Goal: Transaction & Acquisition: Purchase product/service

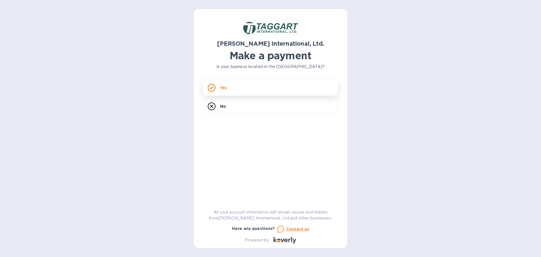
click at [252, 86] on div "Yes" at bounding box center [270, 88] width 135 height 16
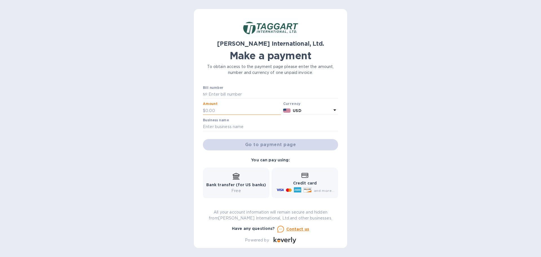
click at [211, 108] on input "text" at bounding box center [242, 110] width 75 height 8
click at [215, 89] on label "Bill number" at bounding box center [213, 87] width 20 height 3
click at [199, 94] on div "[PERSON_NAME] International, Ltd. Make a payment To obtain access to the paymen…" at bounding box center [270, 128] width 153 height 239
drag, startPoint x: 208, startPoint y: 94, endPoint x: 189, endPoint y: 94, distance: 18.6
click at [208, 94] on input "text" at bounding box center [272, 94] width 131 height 8
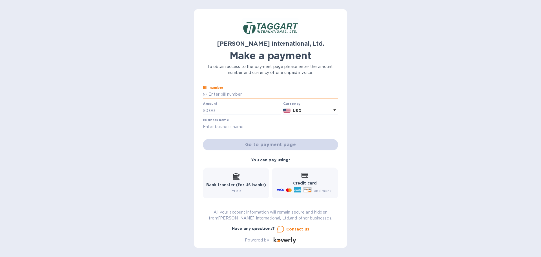
paste input "ST2025290-002"
drag, startPoint x: 208, startPoint y: 94, endPoint x: 195, endPoint y: 90, distance: 13.5
click at [195, 90] on div "[PERSON_NAME] International, Ltd. Make a payment To obtain access to the paymen…" at bounding box center [270, 128] width 153 height 239
type input "ST2025290-002"
click at [217, 112] on input "text" at bounding box center [242, 110] width 75 height 8
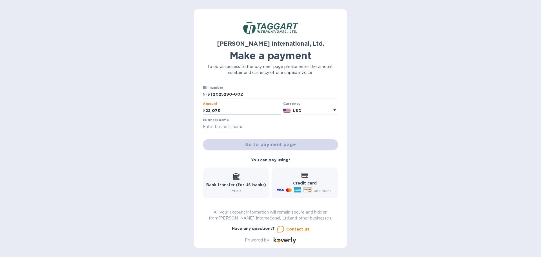
type input "22,073"
click at [226, 129] on input "text" at bounding box center [270, 126] width 135 height 8
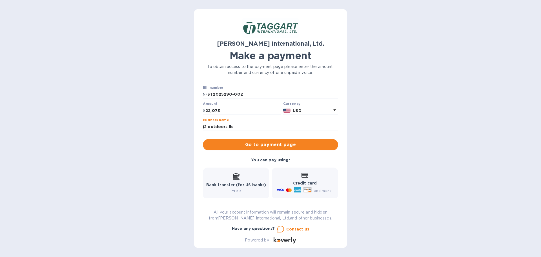
type input "j2 outdoors llc"
click at [286, 144] on span "Go to payment page" at bounding box center [270, 144] width 126 height 7
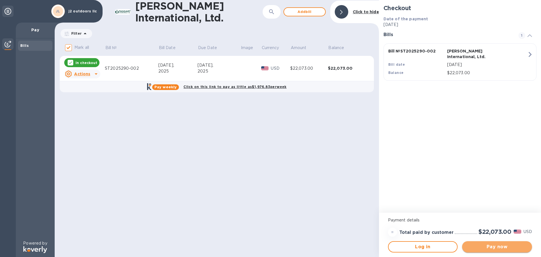
click at [496, 246] on span "Pay now" at bounding box center [496, 246] width 61 height 7
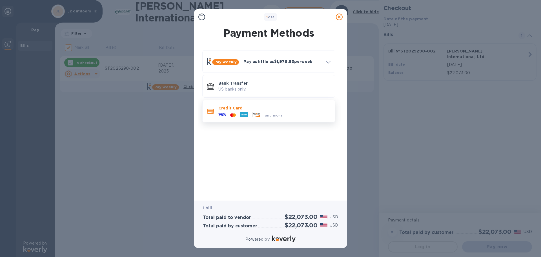
click at [247, 100] on div "Credit Card and more..." at bounding box center [268, 111] width 133 height 23
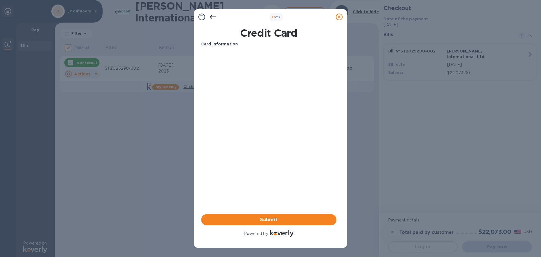
click at [213, 17] on icon at bounding box center [213, 17] width 7 height 4
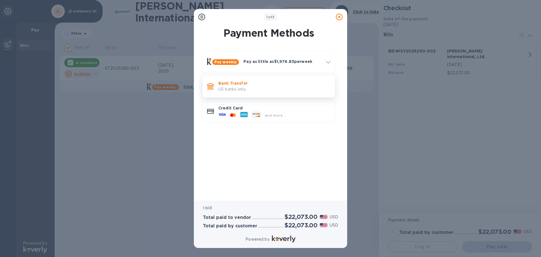
click at [246, 85] on p "Bank Transfer" at bounding box center [274, 83] width 112 height 6
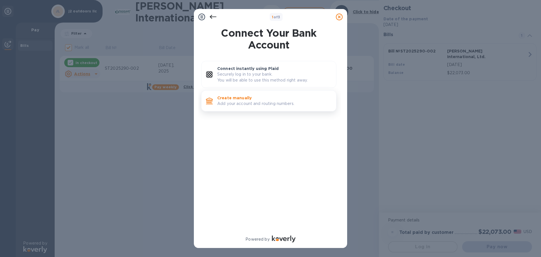
click at [244, 103] on p "Add your account and routing numbers." at bounding box center [274, 104] width 114 height 6
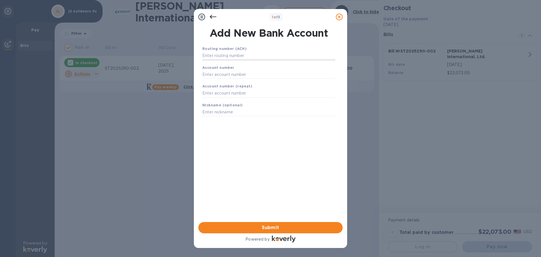
click at [228, 57] on input "text" at bounding box center [268, 56] width 133 height 8
type input "101902052"
type input "127162743"
type input "j2 outdoors"
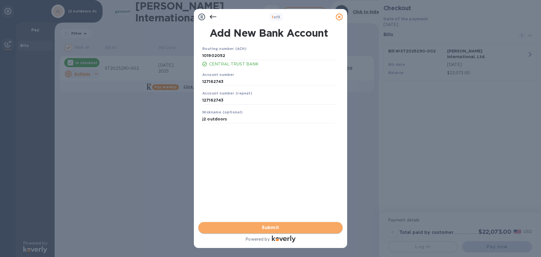
click at [304, 226] on span "Submit" at bounding box center [270, 227] width 135 height 7
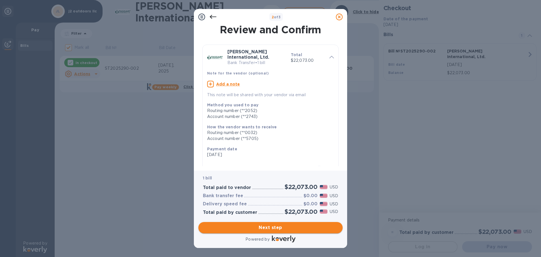
click at [267, 230] on span "Next step" at bounding box center [270, 227] width 135 height 7
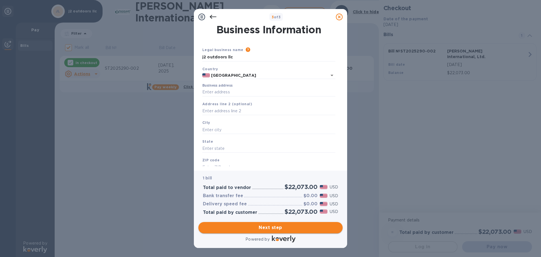
type input "[GEOGRAPHIC_DATA]"
click at [207, 89] on input "Business address" at bounding box center [268, 92] width 133 height 8
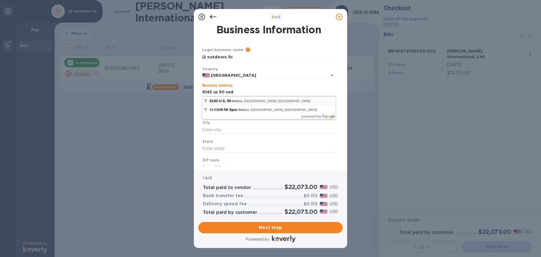
type input "6143 U.S. 50"
type input "Sedalia"
type input "MO"
type input "65301"
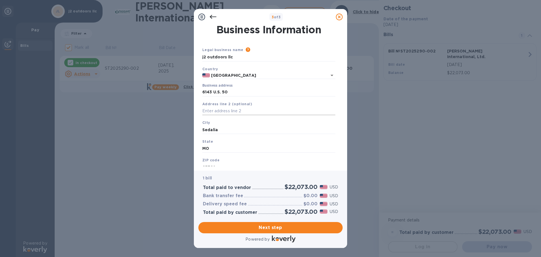
scroll to position [19, 0]
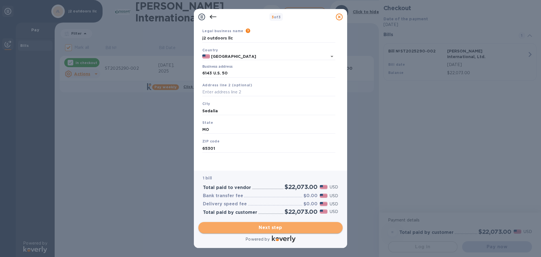
click at [261, 226] on span "Next step" at bounding box center [270, 227] width 135 height 7
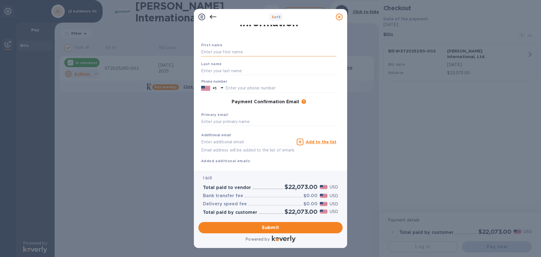
drag, startPoint x: 259, startPoint y: 54, endPoint x: 256, endPoint y: 55, distance: 3.1
click at [258, 55] on input "text" at bounding box center [268, 52] width 135 height 8
type input "[PERSON_NAME]"
type input "Hood"
type input "6602215030"
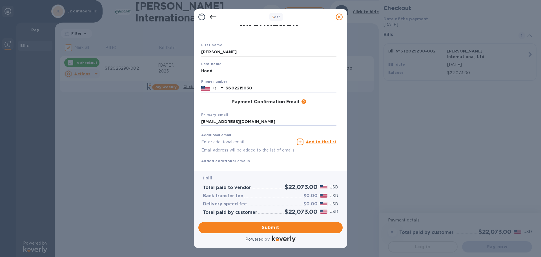
type input "[EMAIL_ADDRESS][DOMAIN_NAME]"
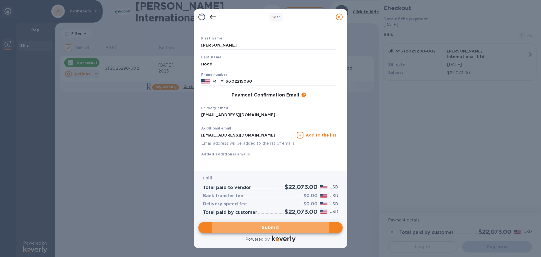
scroll to position [32, 0]
click at [280, 227] on span "Submit" at bounding box center [270, 227] width 135 height 7
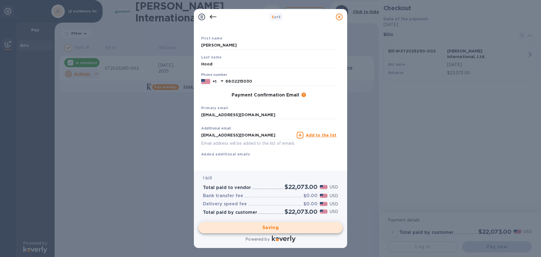
checkbox input "false"
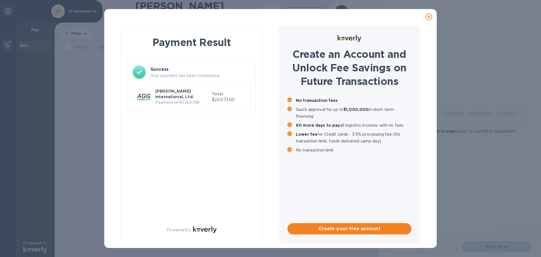
scroll to position [0, 0]
click at [161, 99] on p "Payment № 40769798" at bounding box center [182, 102] width 54 height 6
click at [202, 99] on p "Payment № 40769798" at bounding box center [182, 102] width 54 height 6
drag, startPoint x: 198, startPoint y: 97, endPoint x: 154, endPoint y: 97, distance: 43.7
click at [154, 97] on div "[PERSON_NAME] International, Ltd. Payment № 40769798" at bounding box center [182, 96] width 57 height 19
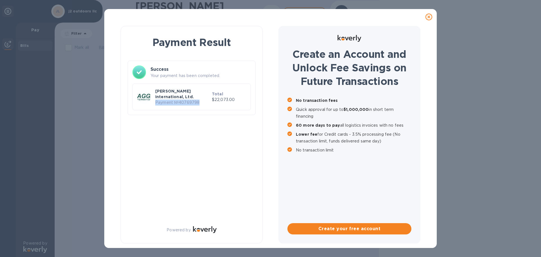
copy p "Payment № 40769798"
